Goal: Task Accomplishment & Management: Use online tool/utility

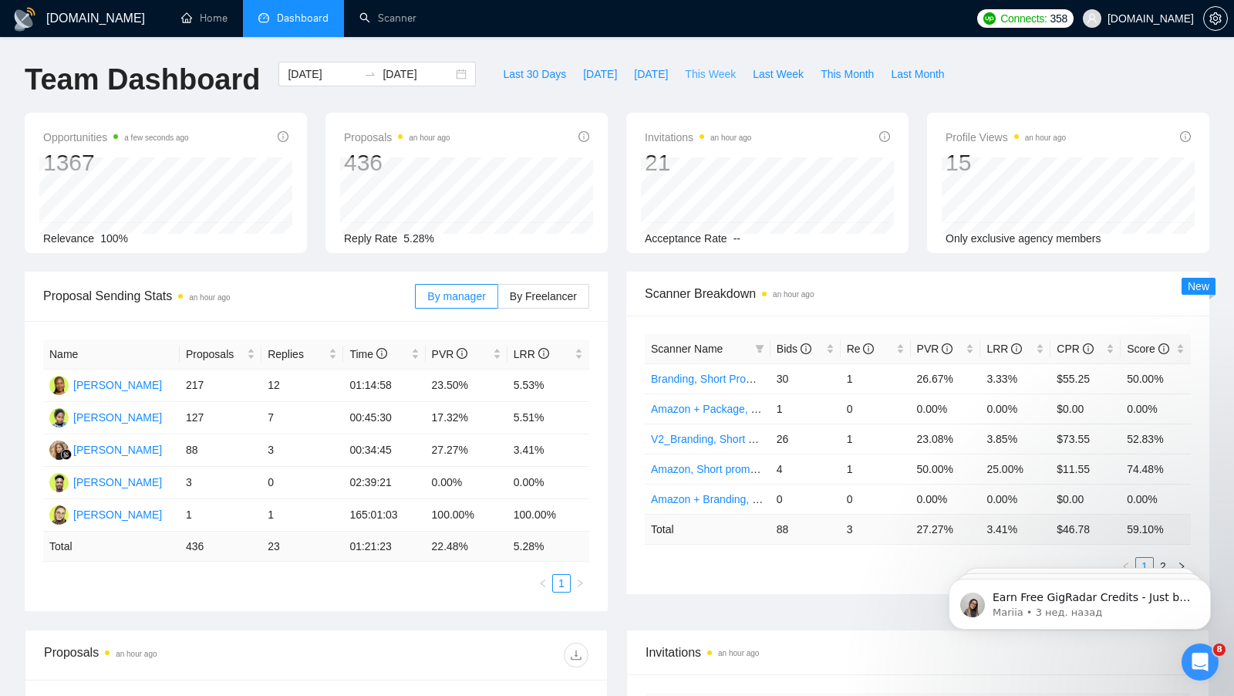
click at [706, 79] on span "This Week" at bounding box center [710, 74] width 51 height 17
type input "[DATE]"
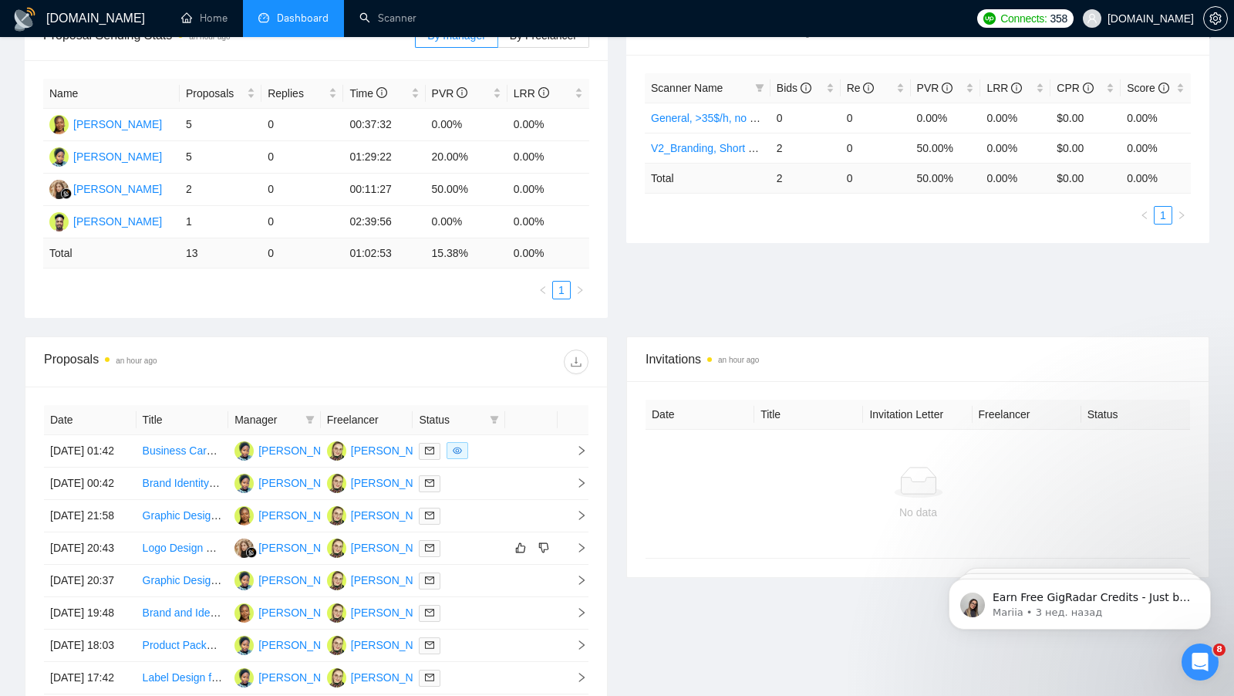
scroll to position [654, 0]
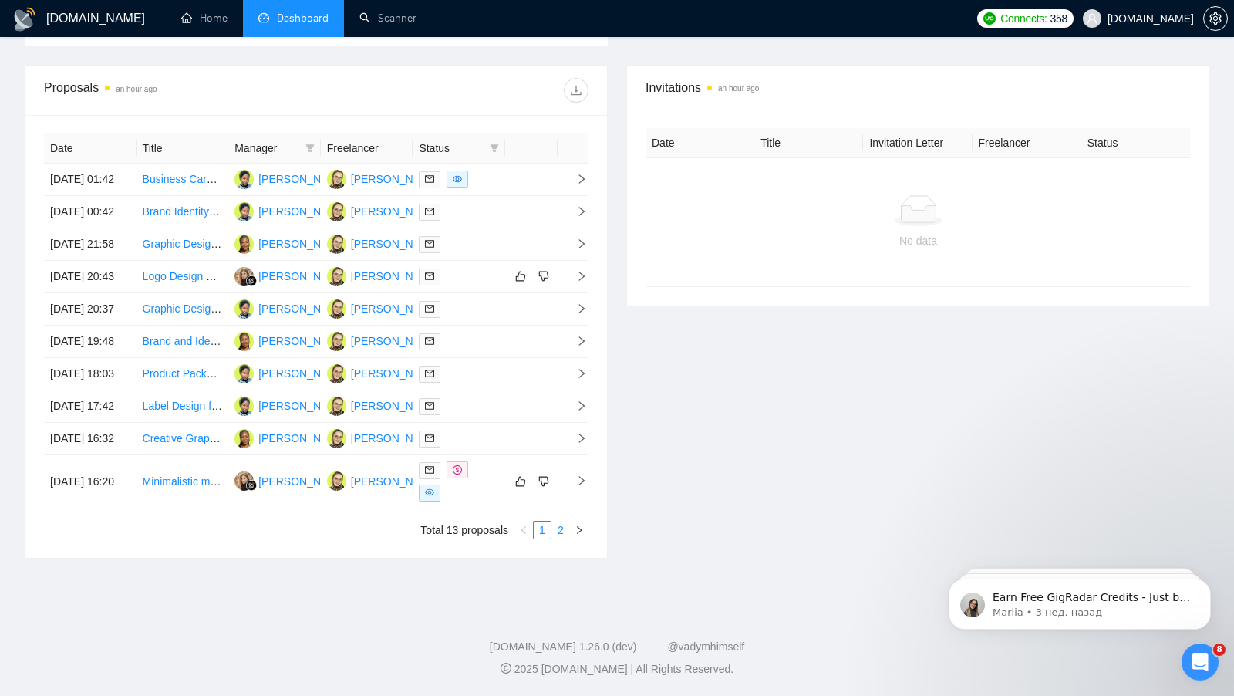
click at [563, 528] on link "2" at bounding box center [560, 529] width 17 height 17
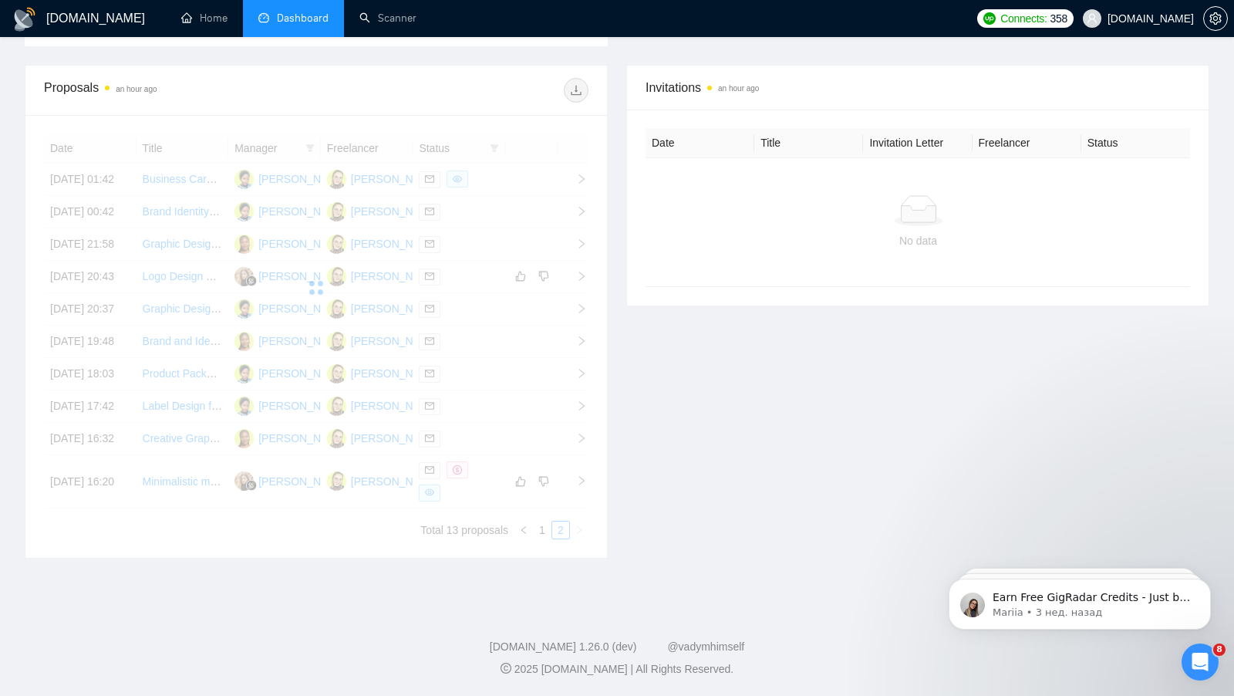
scroll to position [322, 0]
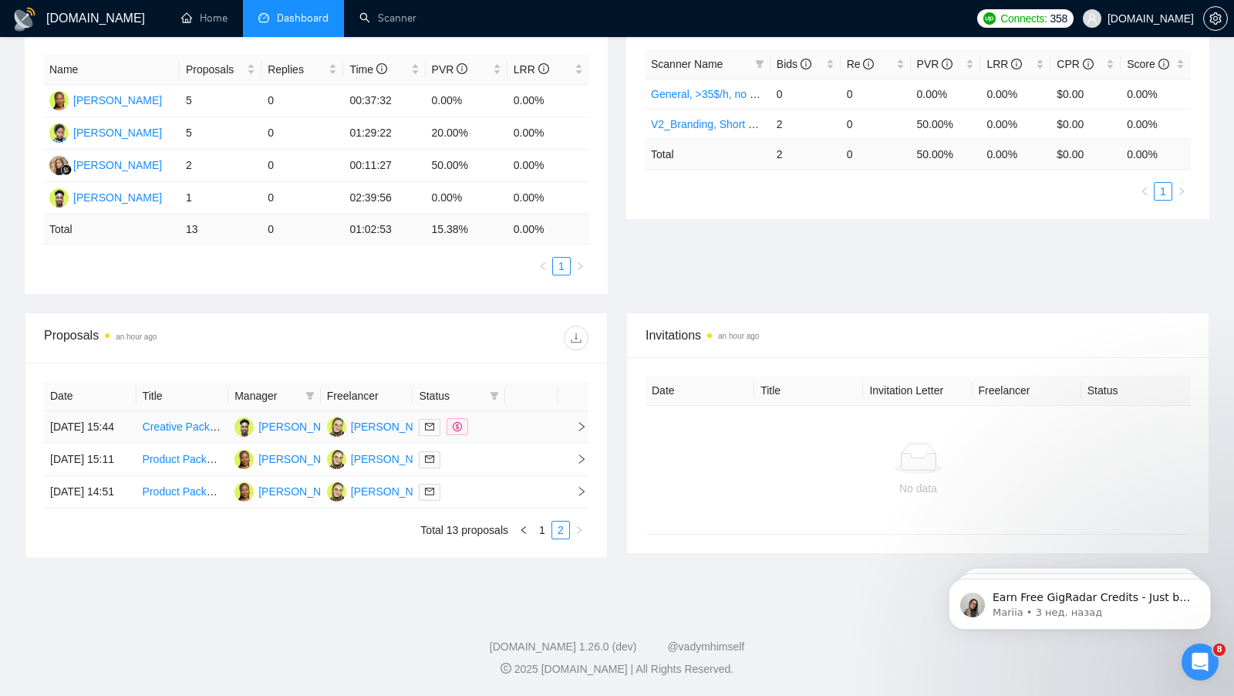
click at [216, 411] on td "Creative Packaging Design Needed" at bounding box center [183, 427] width 93 height 32
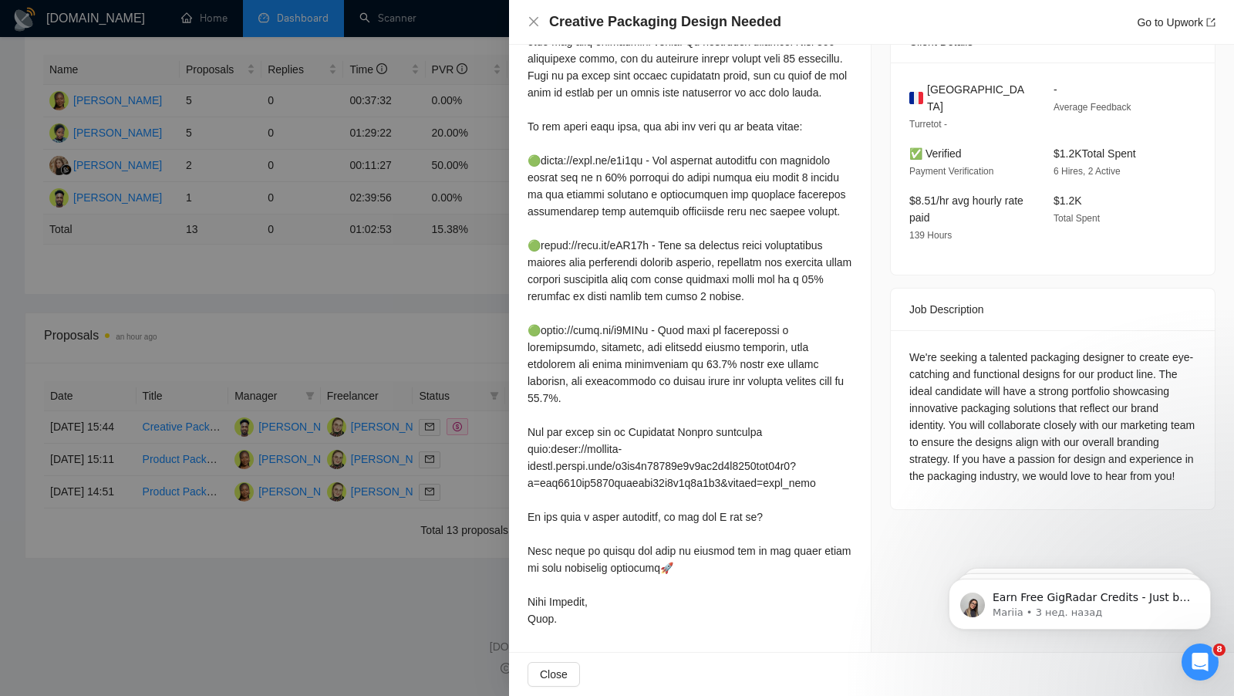
scroll to position [398, 0]
